Goal: Information Seeking & Learning: Learn about a topic

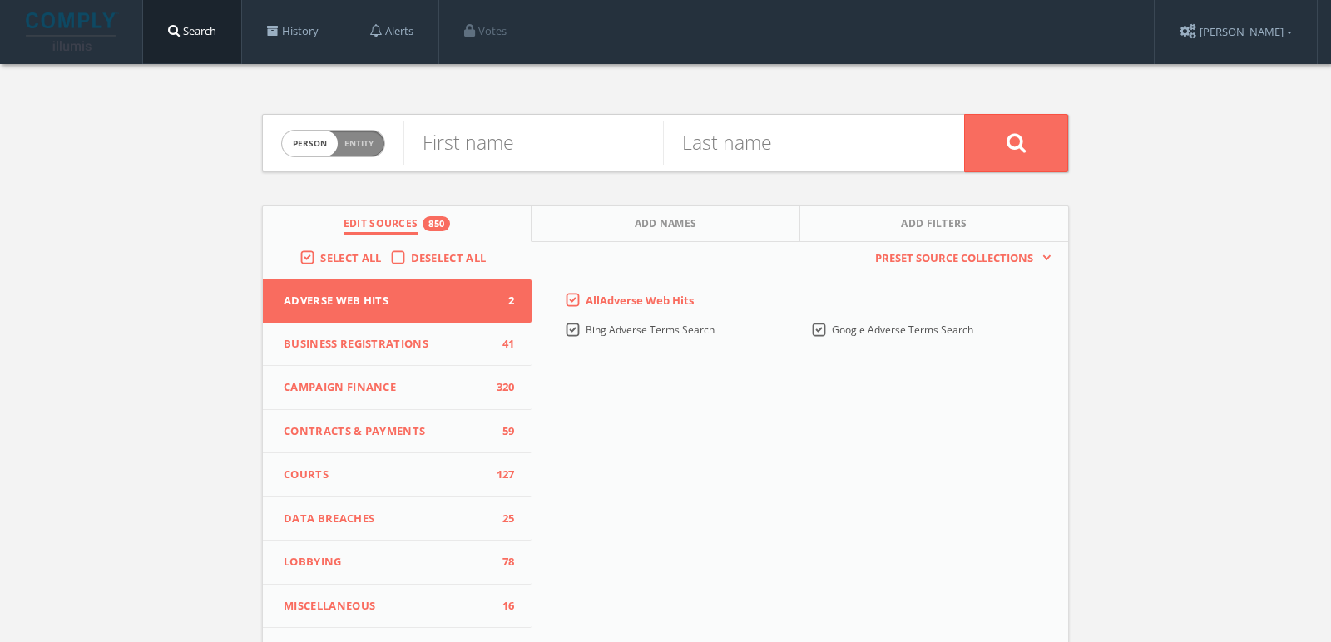
click at [311, 131] on span "person" at bounding box center [310, 144] width 56 height 26
checkbox input "true"
click at [447, 151] on input "text" at bounding box center [683, 142] width 560 height 43
paste input "Gasol Foundation"
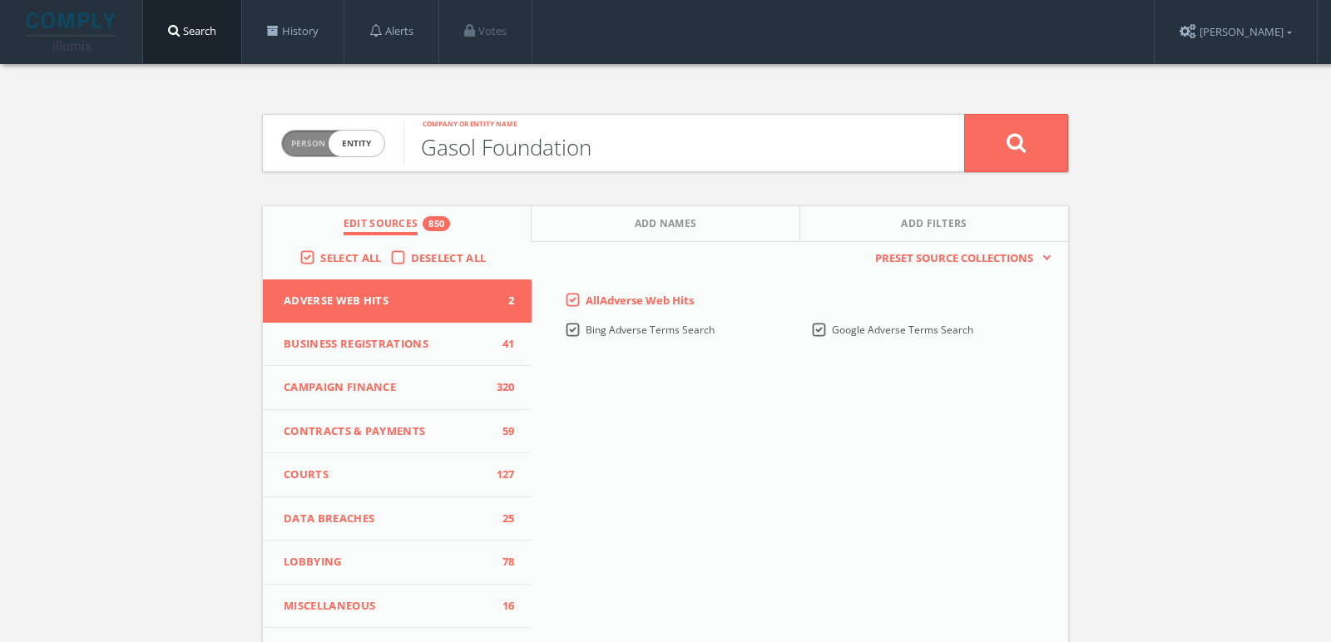
type input "Gasol Foundation"
click at [964, 114] on button at bounding box center [1016, 143] width 104 height 58
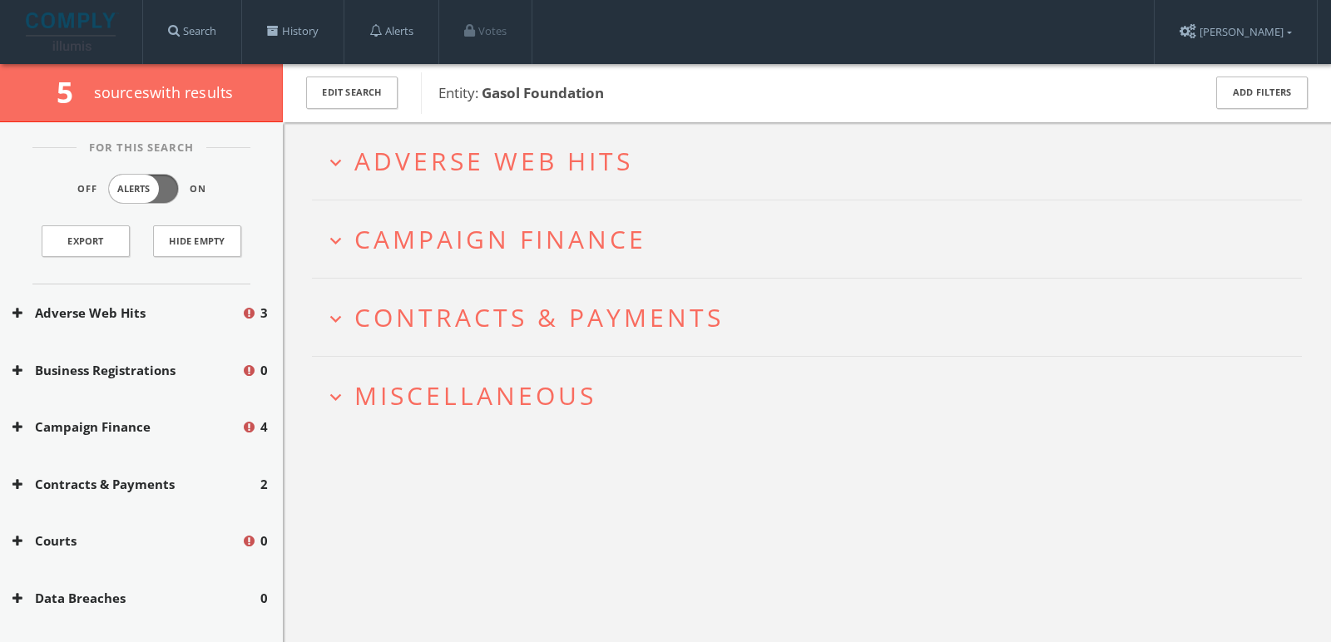
click at [410, 170] on span "Adverse Web Hits" at bounding box center [493, 161] width 279 height 34
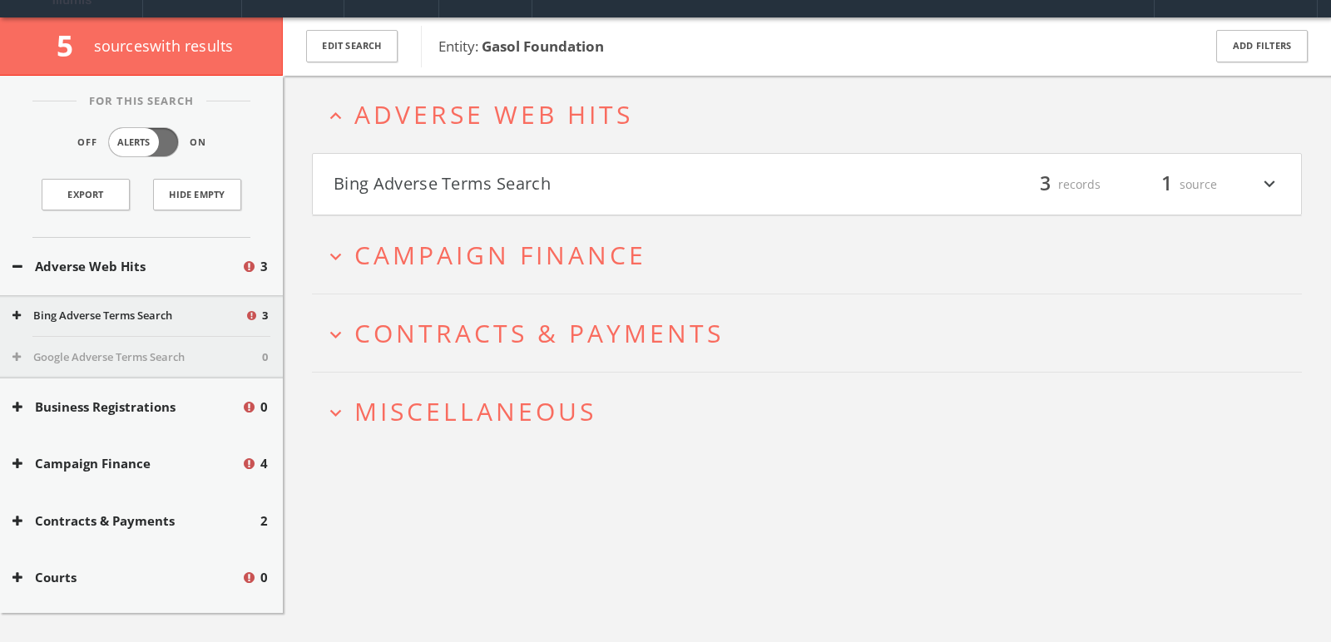
click at [407, 197] on h4 "Bing Adverse Terms Search filter_list 3 records 1 source expand_more" at bounding box center [807, 185] width 988 height 62
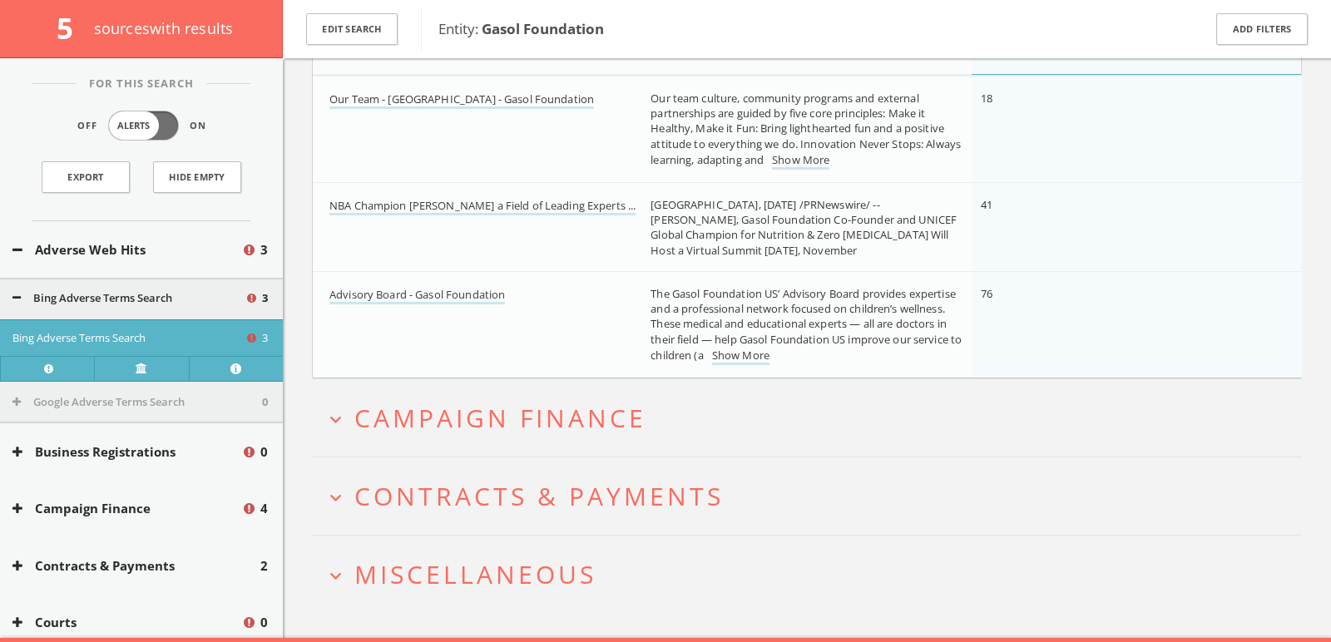
scroll to position [314, 0]
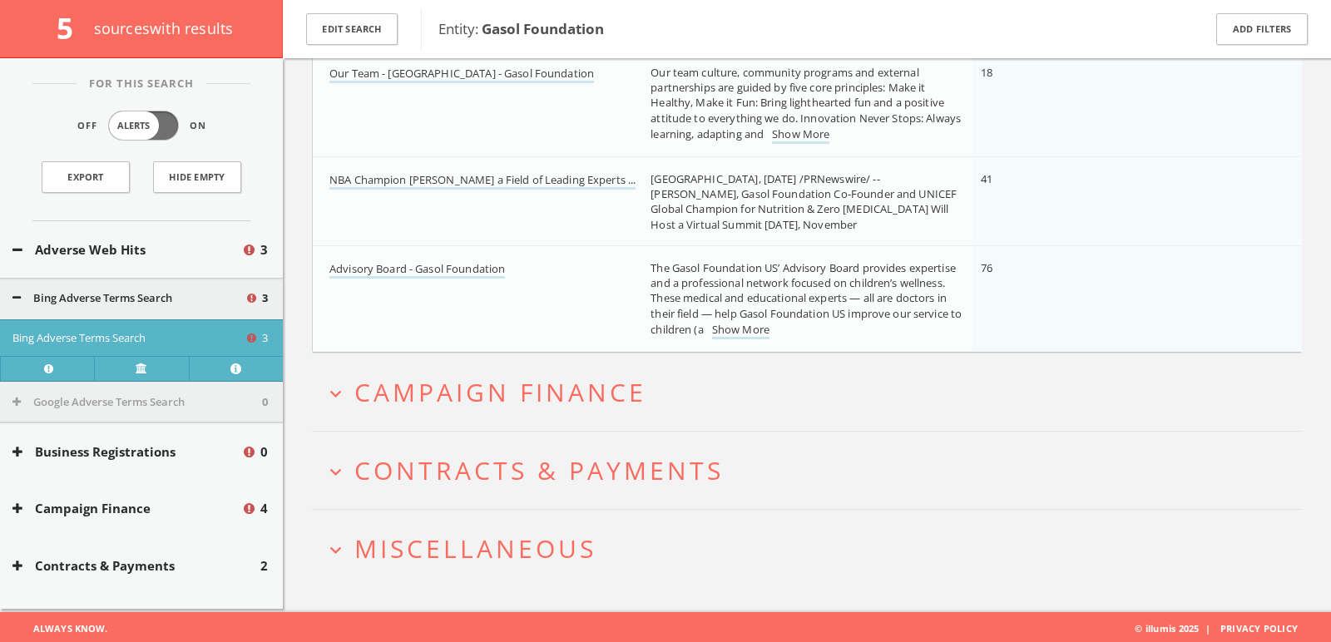
click at [393, 399] on span "Campaign Finance" at bounding box center [500, 392] width 292 height 34
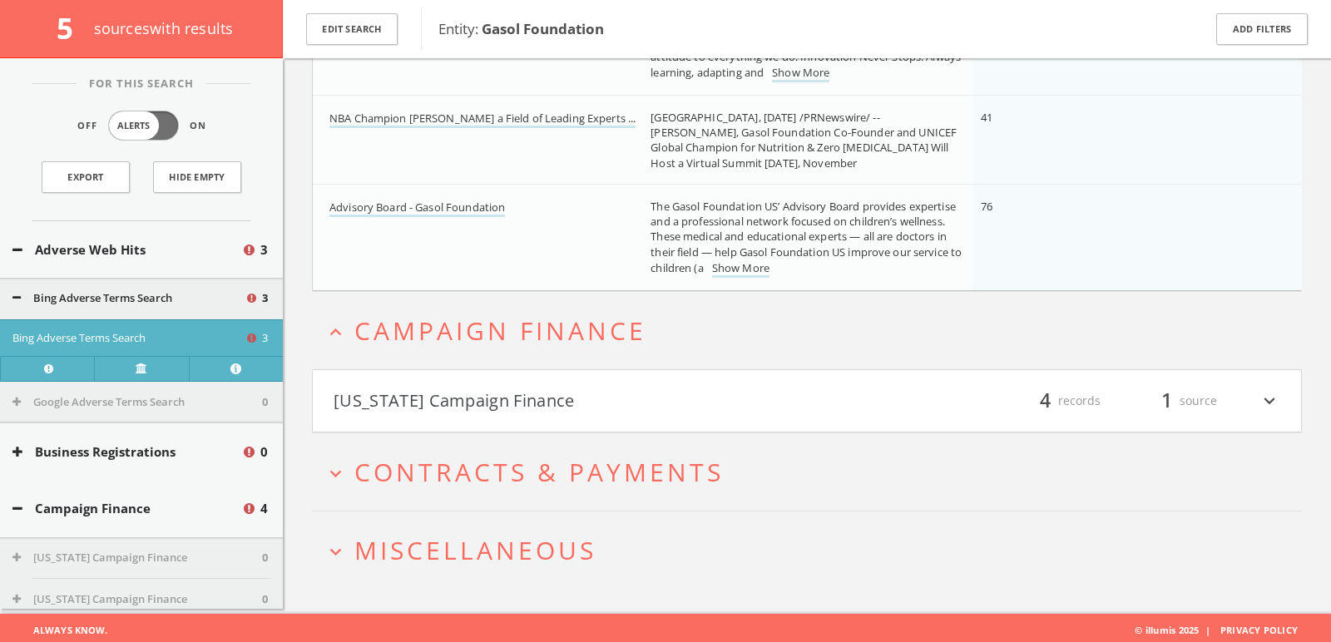
click at [393, 399] on button "[US_STATE] Campaign Finance" at bounding box center [569, 401] width 473 height 28
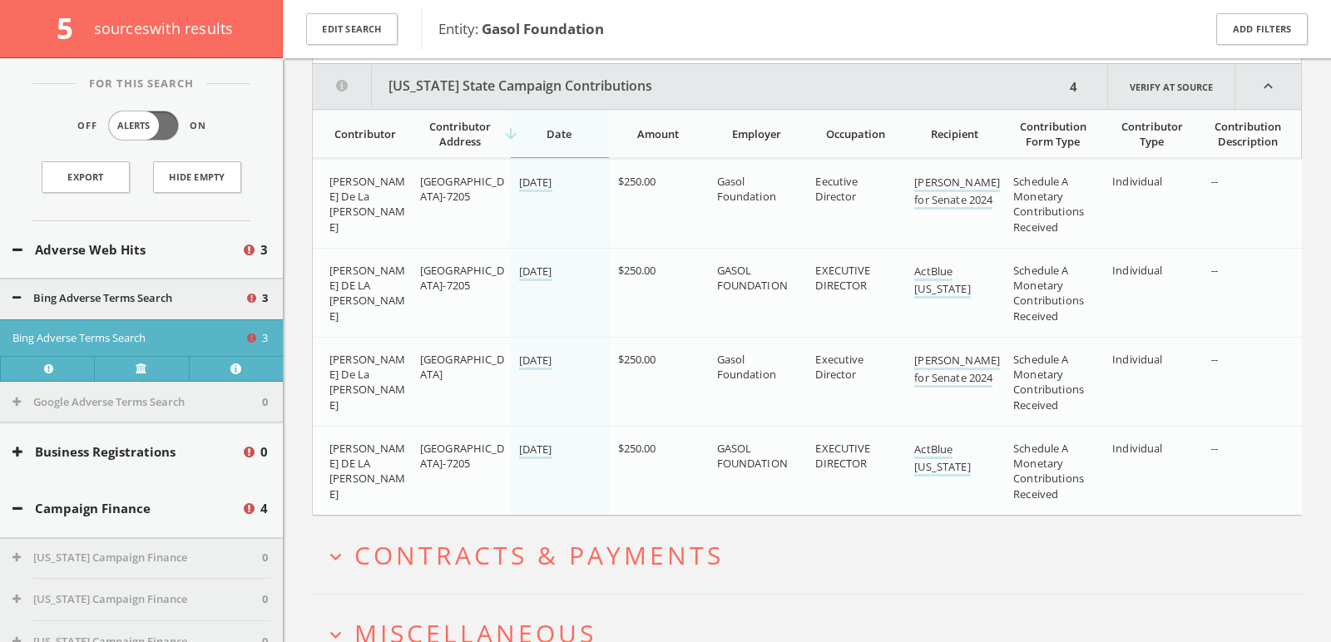
scroll to position [745, 0]
click at [534, 619] on span "Miscellaneous" at bounding box center [475, 632] width 242 height 34
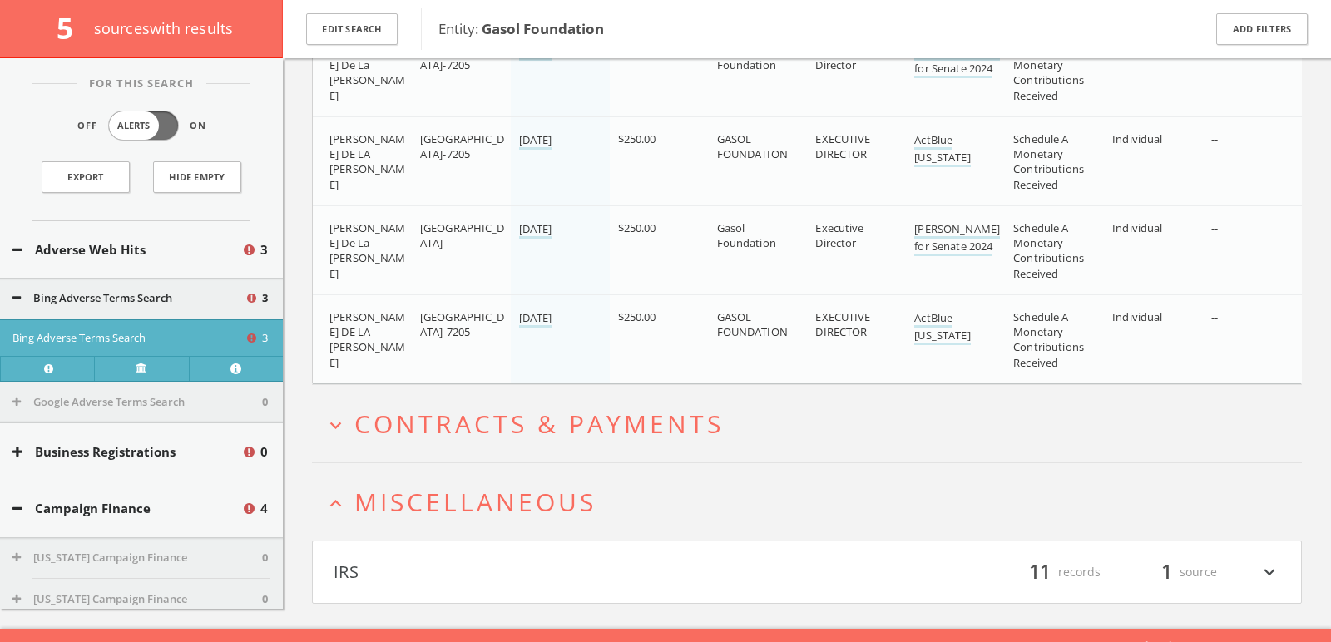
scroll to position [887, 0]
